Goal: Entertainment & Leisure: Consume media (video, audio)

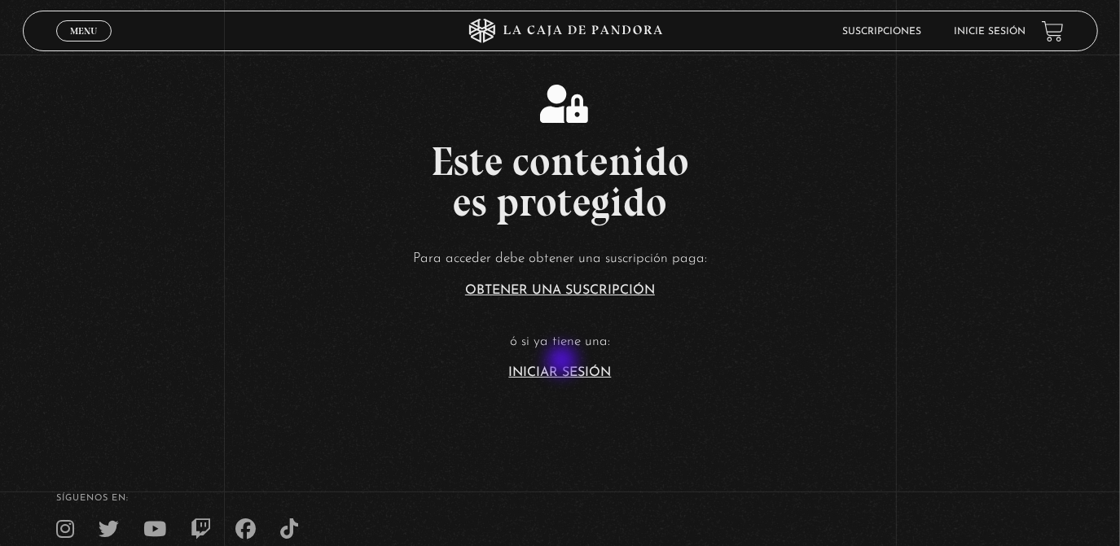
drag, startPoint x: 217, startPoint y: 274, endPoint x: 563, endPoint y: 364, distance: 357.7
click at [563, 364] on article "Para acceder debe obtener una suscripción paga: Obtener una suscripción ó si ya…" at bounding box center [560, 313] width 1120 height 133
click at [579, 375] on link "Iniciar Sesión" at bounding box center [560, 372] width 103 height 13
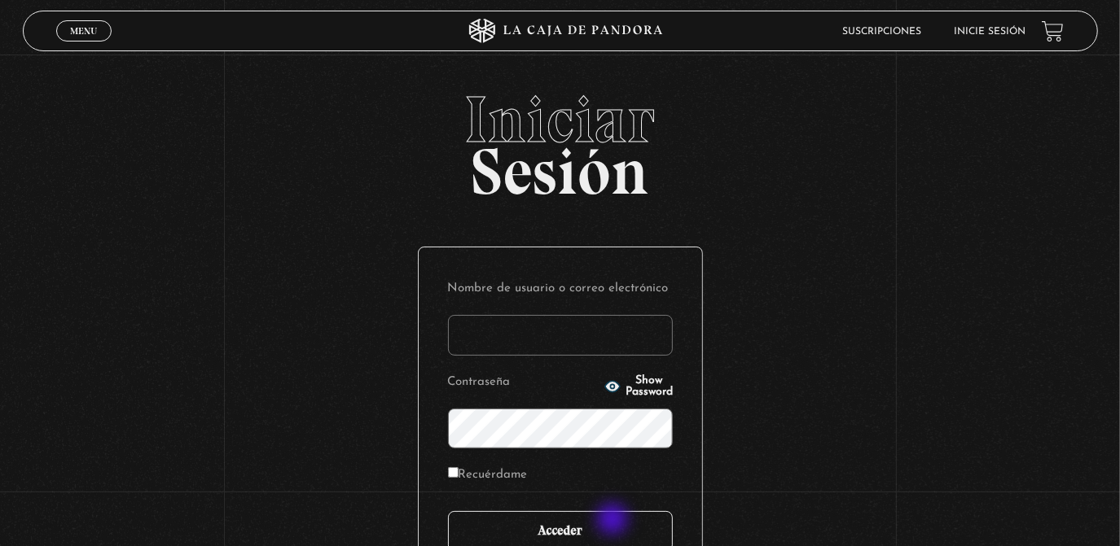
type input "rebe_sanchez28@hotmail.com"
click at [614, 521] on input "Acceder" at bounding box center [560, 531] width 225 height 41
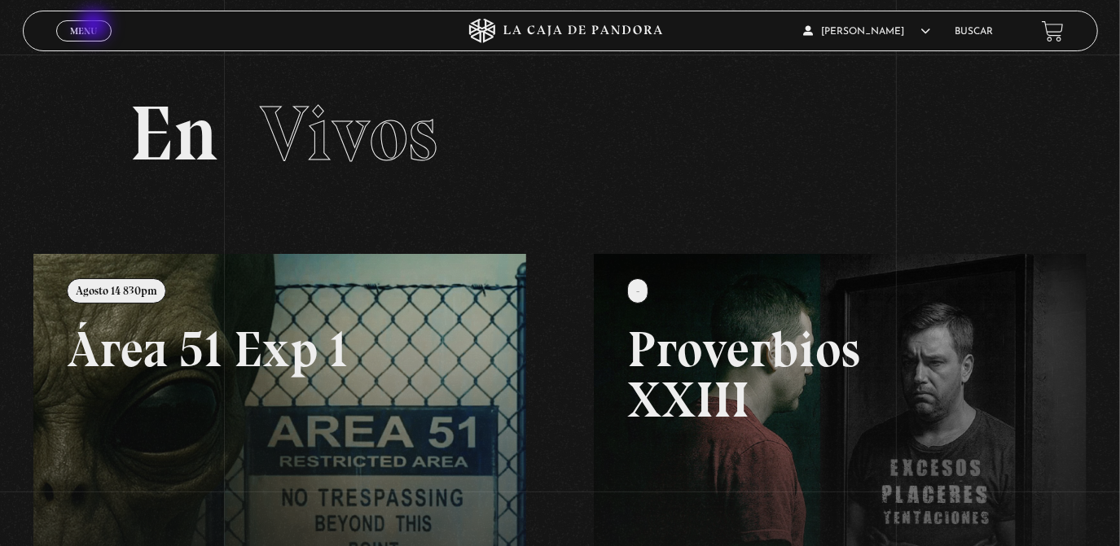
click at [95, 26] on span "Menu" at bounding box center [83, 31] width 27 height 10
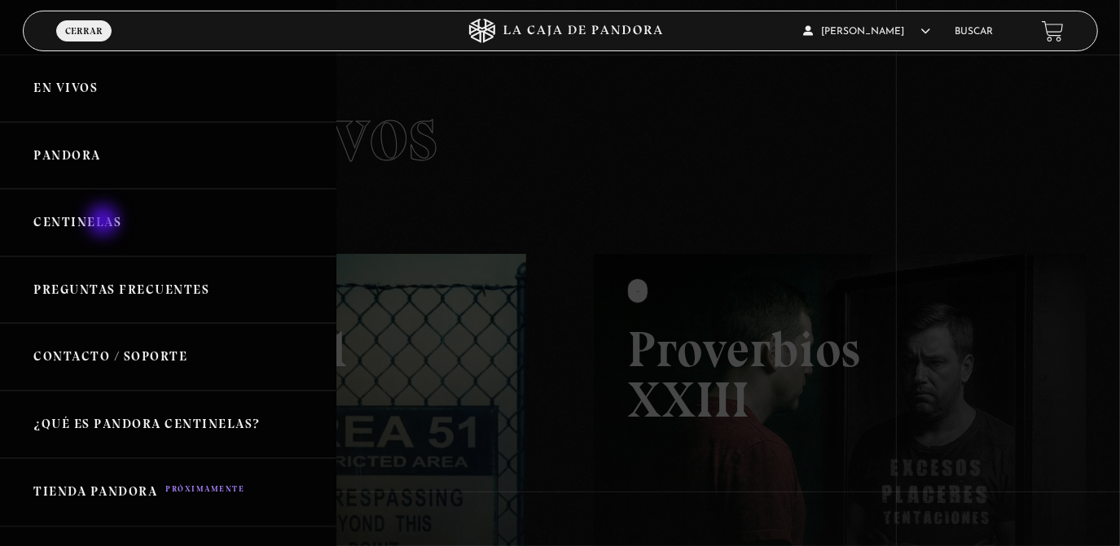
click at [105, 222] on link "Centinelas" at bounding box center [168, 223] width 336 height 68
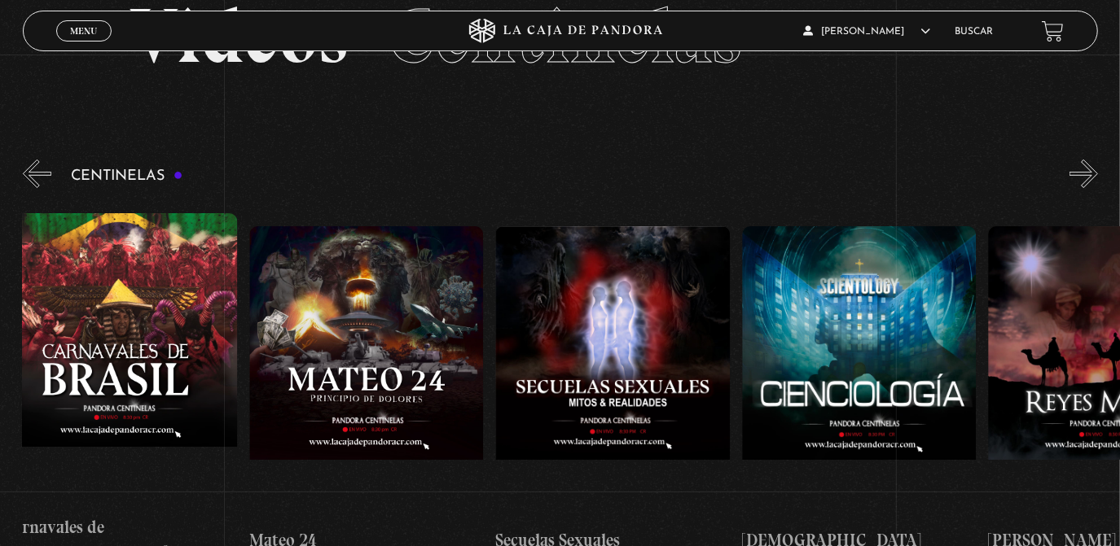
scroll to position [0, 10606]
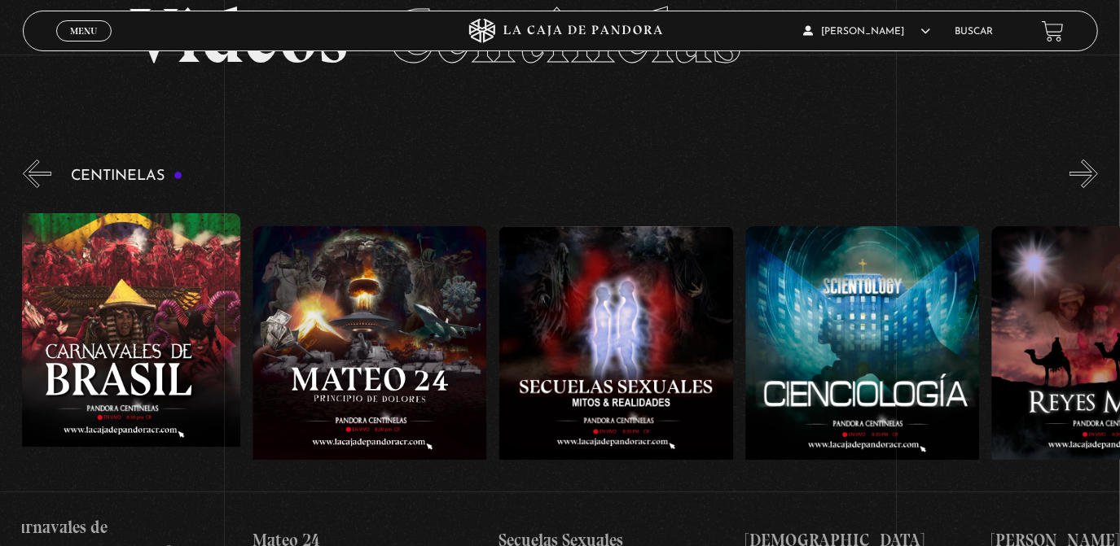
click at [441, 410] on figure at bounding box center [369, 372] width 234 height 293
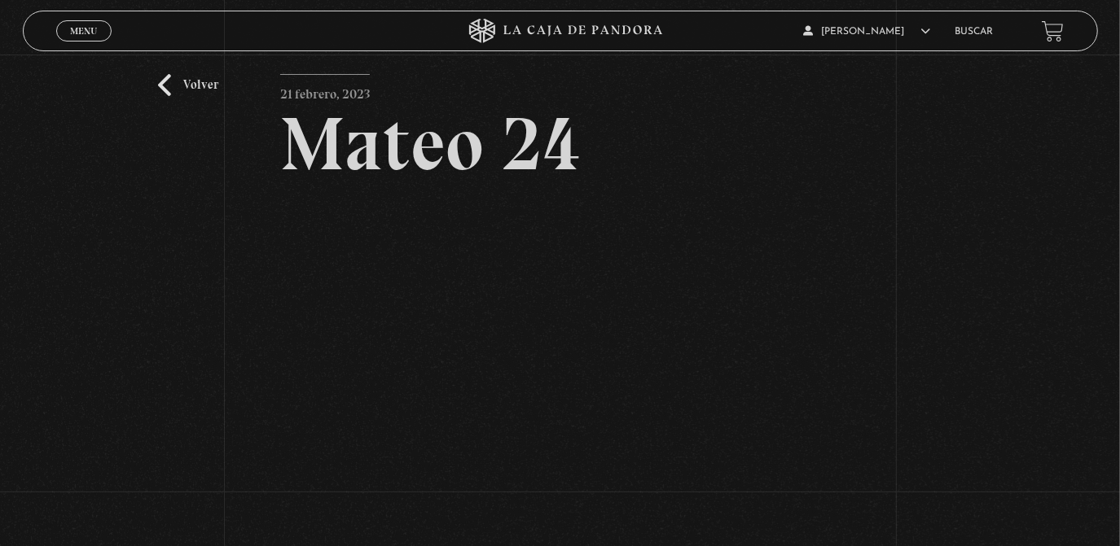
scroll to position [41, 0]
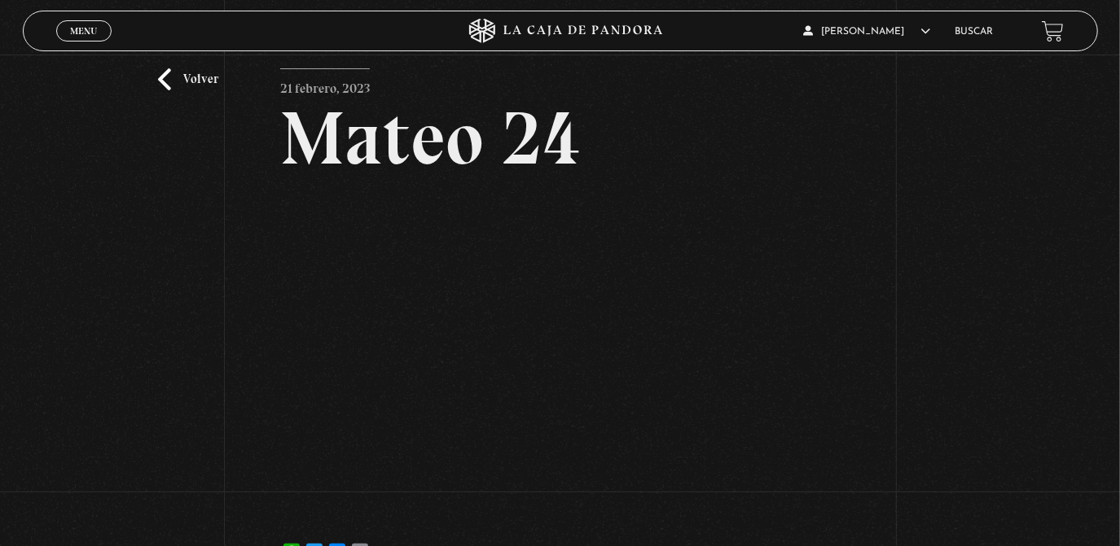
click at [171, 78] on link "Volver" at bounding box center [188, 79] width 60 height 22
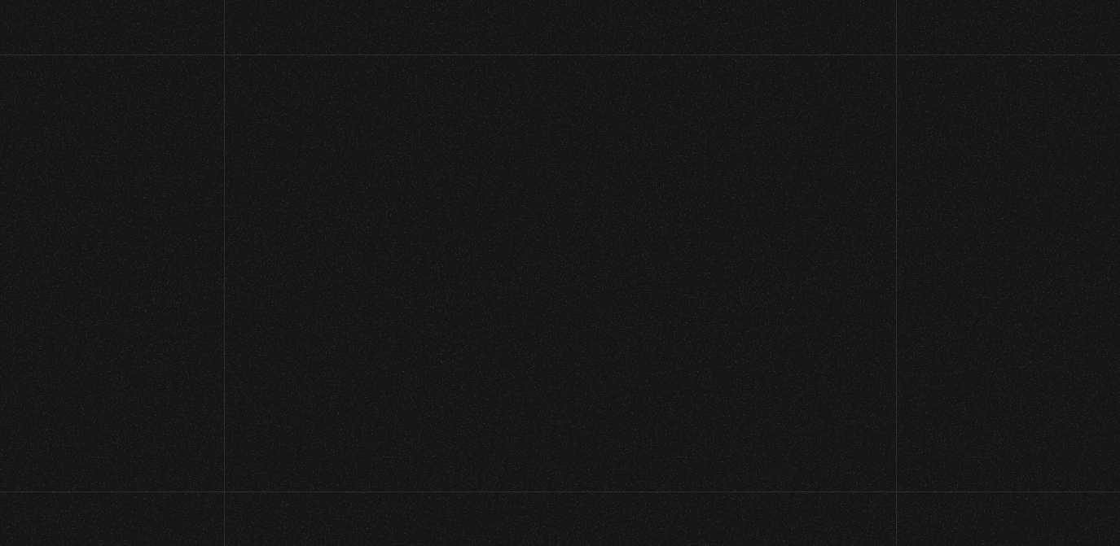
scroll to position [106, 0]
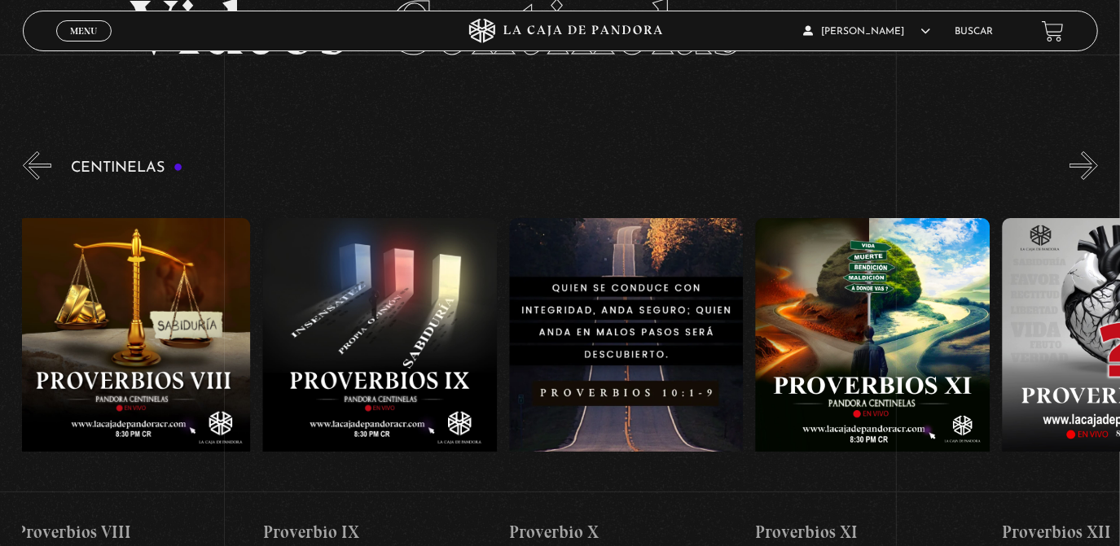
click at [902, 285] on figure at bounding box center [872, 364] width 234 height 293
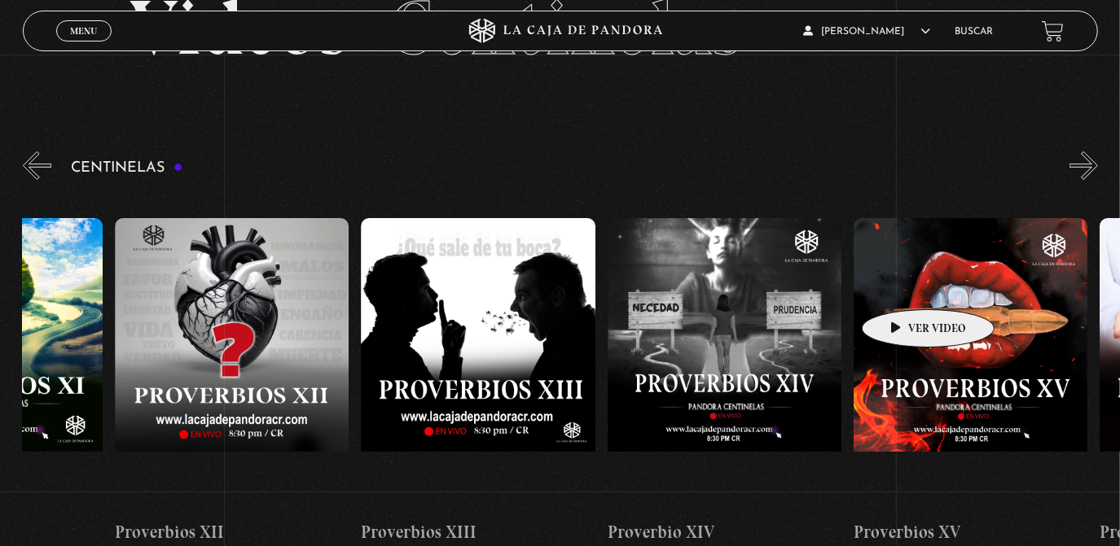
scroll to position [0, 3628]
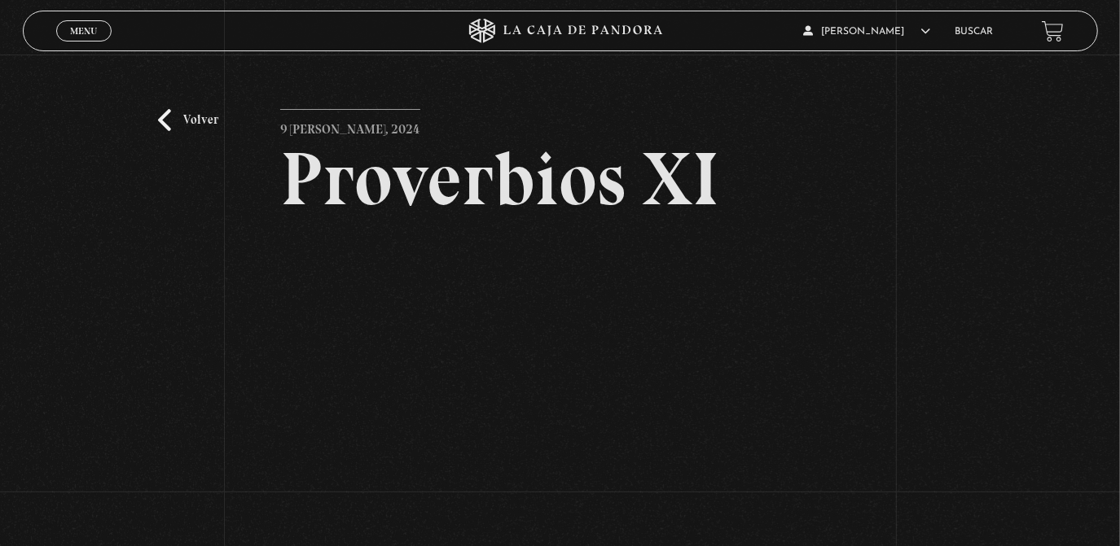
click at [165, 117] on link "Volver" at bounding box center [188, 120] width 60 height 22
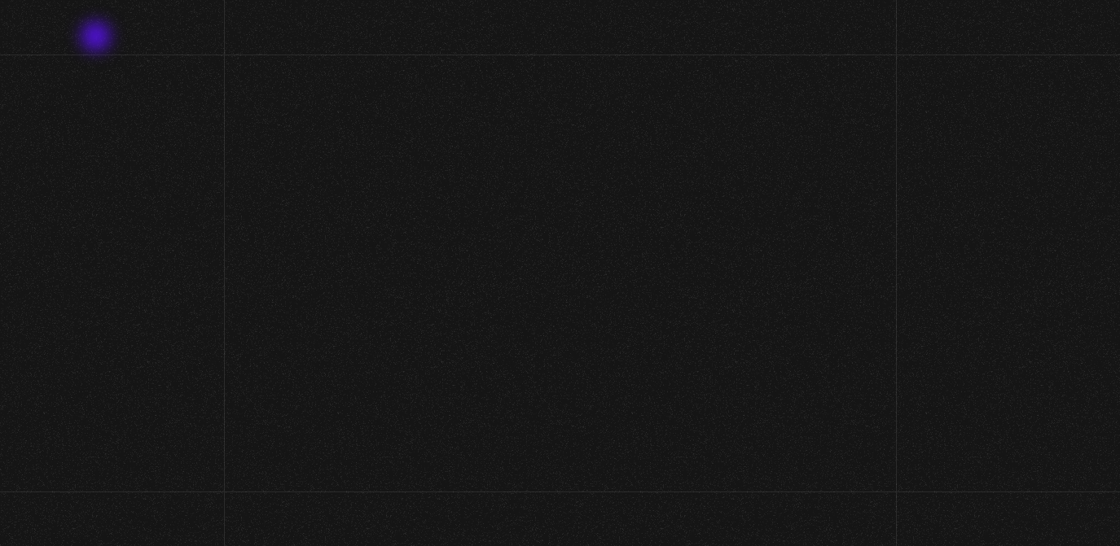
scroll to position [106, 0]
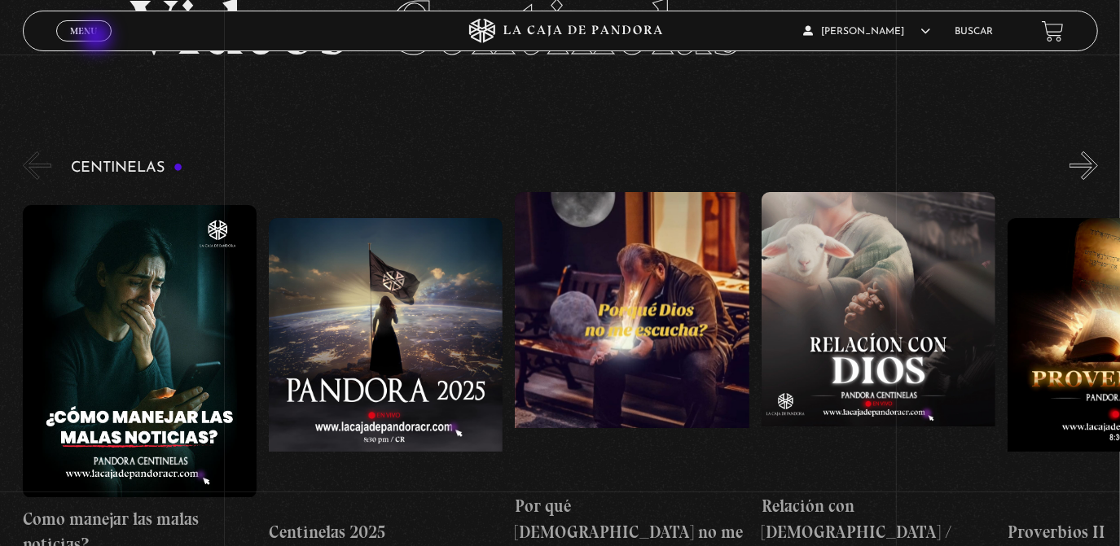
click at [50, 164] on button "«" at bounding box center [37, 165] width 28 height 28
click at [85, 41] on link "Menu Cerrar" at bounding box center [83, 30] width 55 height 21
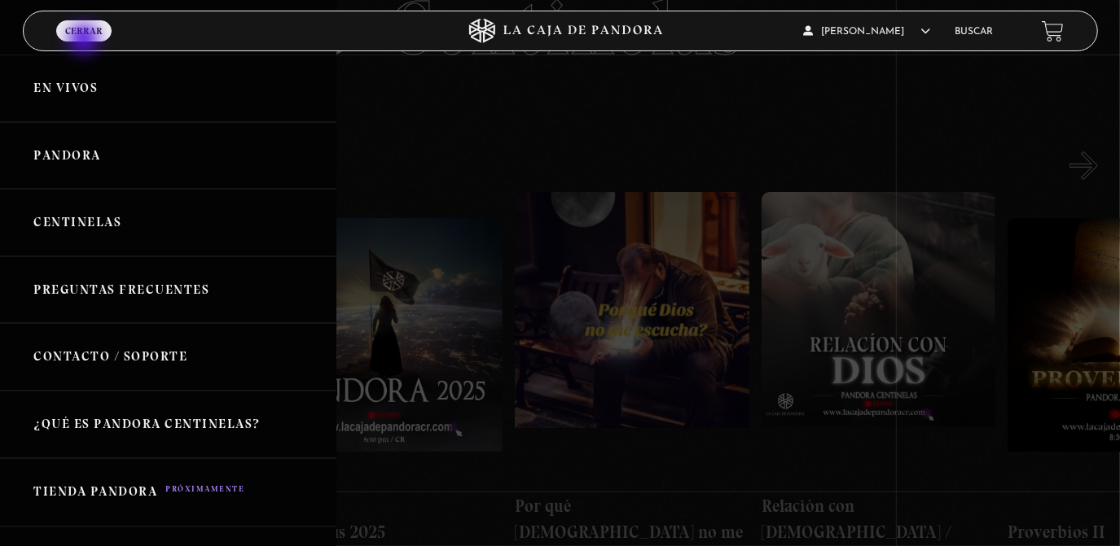
click at [103, 241] on link "Centinelas" at bounding box center [168, 223] width 336 height 68
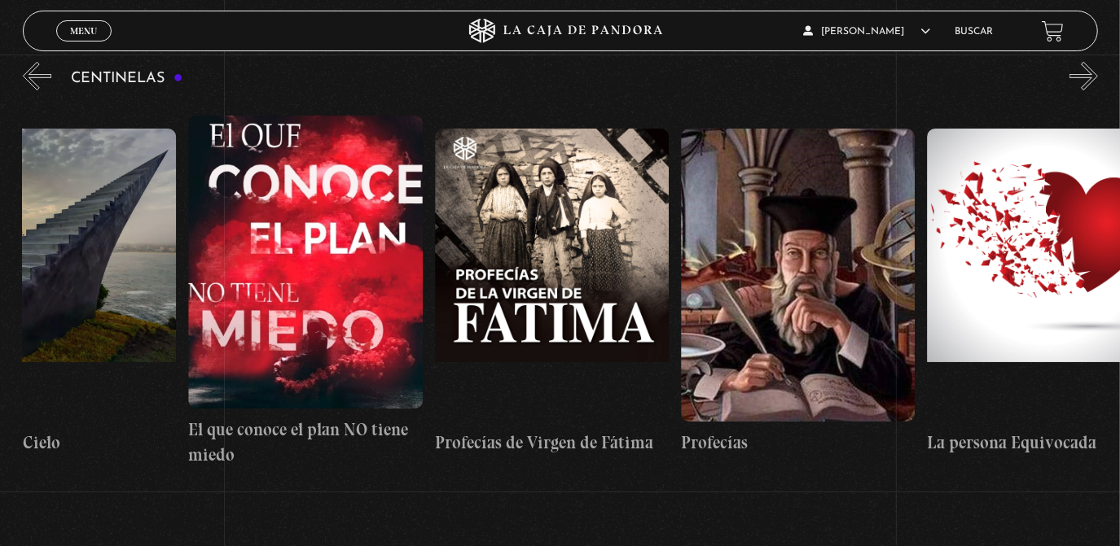
scroll to position [0, 19289]
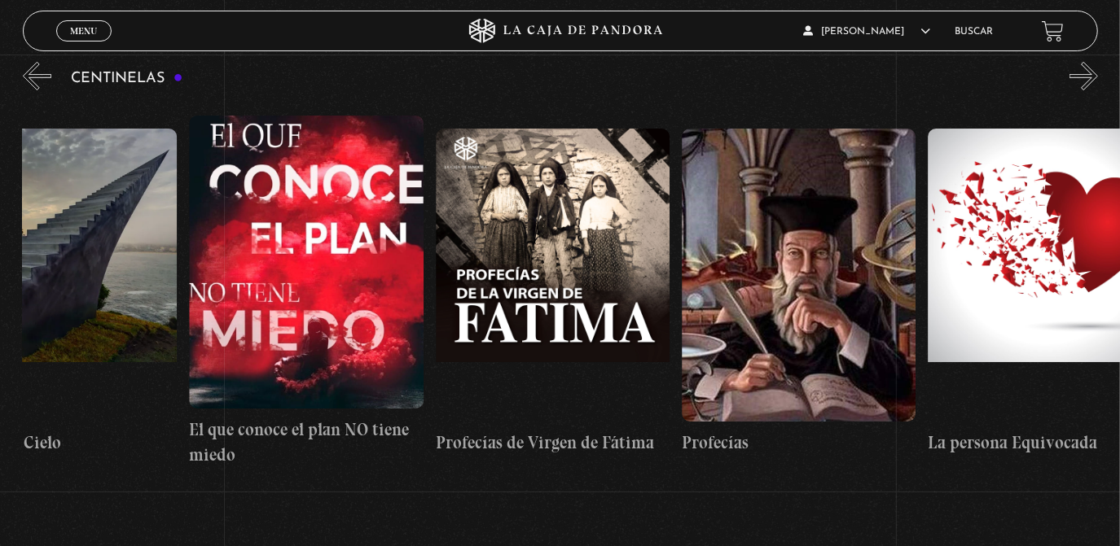
click at [322, 305] on figure at bounding box center [306, 262] width 234 height 293
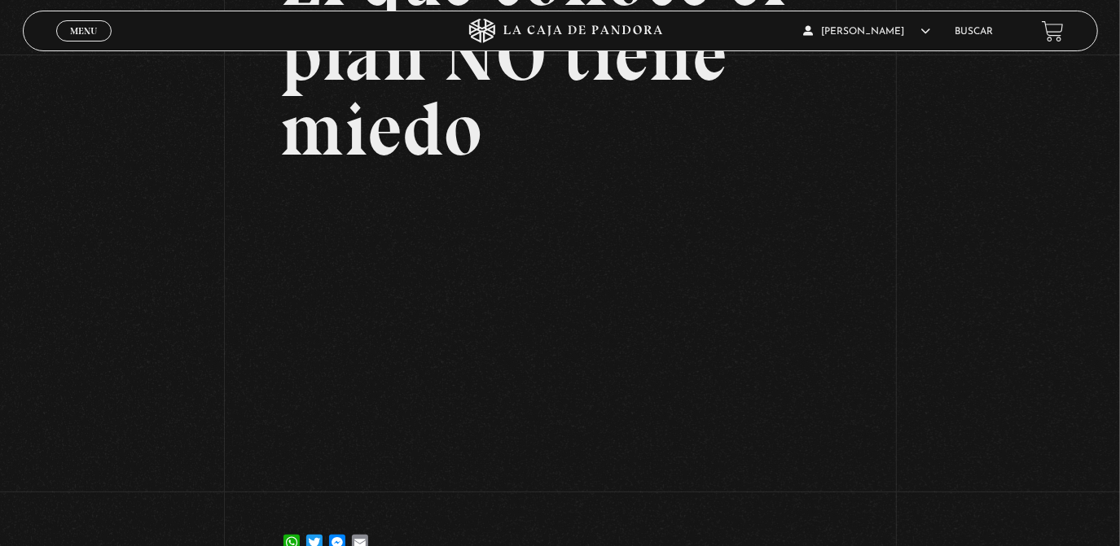
scroll to position [199, 0]
